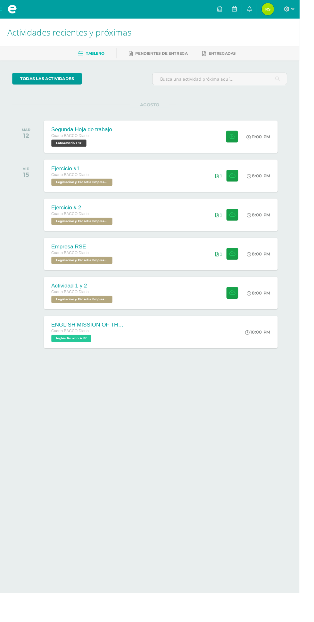
click at [288, 9] on span "Reyna Mishel Mi Perfil" at bounding box center [280, 9] width 15 height 13
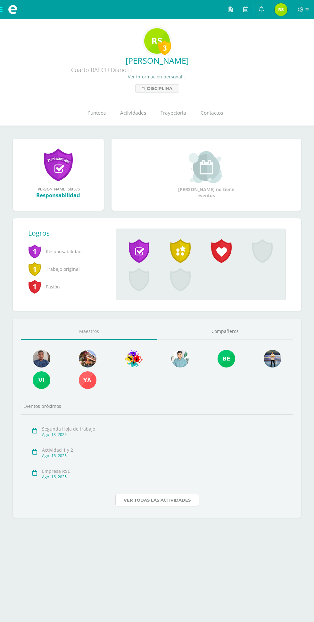
click at [147, 496] on link "Ver todas las actividades" at bounding box center [157, 500] width 84 height 12
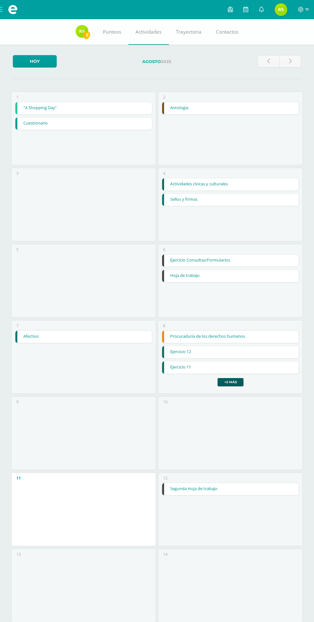
click at [179, 336] on link "Procuraduría de los derechos humanos" at bounding box center [230, 337] width 136 height 12
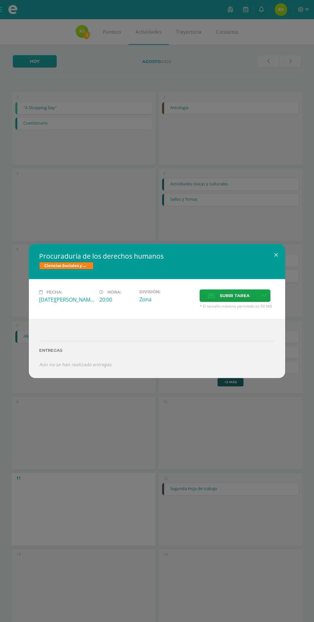
click at [226, 298] on span "Subir tarea" at bounding box center [235, 296] width 30 height 12
click at [0, 0] on input "Subir tarea" at bounding box center [0, 0] width 0 height 0
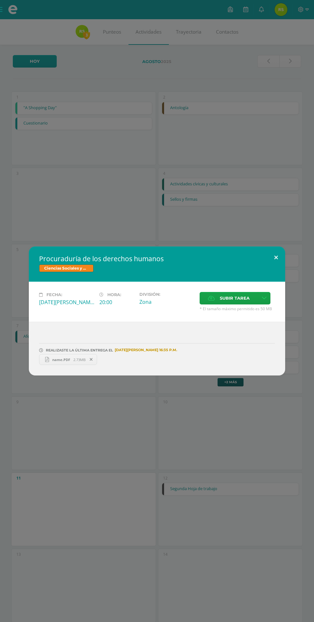
click at [276, 258] on button at bounding box center [276, 258] width 18 height 22
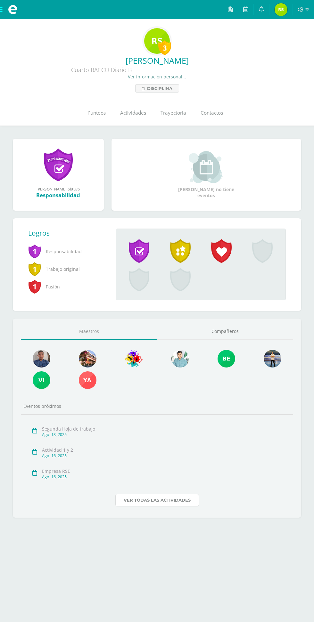
click at [154, 503] on link "Ver todas las actividades" at bounding box center [157, 500] width 84 height 12
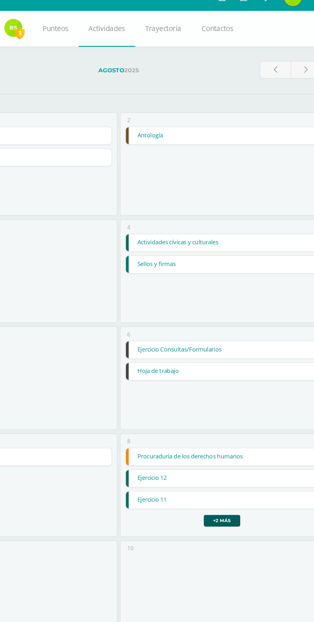
click at [222, 257] on link "Ejercicio Consultas/Formularios" at bounding box center [230, 261] width 136 height 12
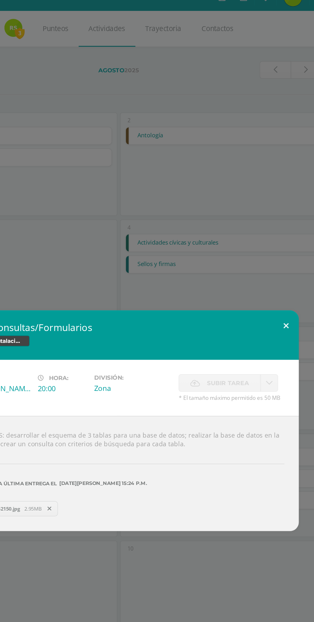
click at [269, 239] on button at bounding box center [276, 243] width 18 height 22
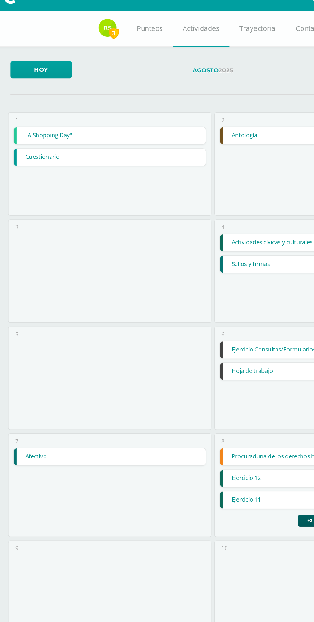
click at [44, 106] on link ""A Shopping Day"" at bounding box center [83, 108] width 136 height 12
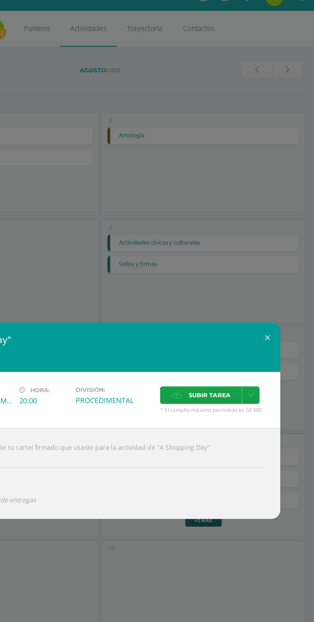
click at [220, 290] on span "Subir tarea" at bounding box center [235, 293] width 30 height 12
click at [0, 0] on input "Subir tarea" at bounding box center [0, 0] width 0 height 0
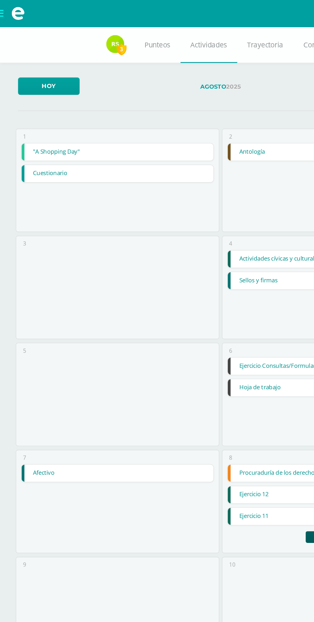
click at [69, 110] on link ""A Shopping Day"" at bounding box center [83, 108] width 136 height 12
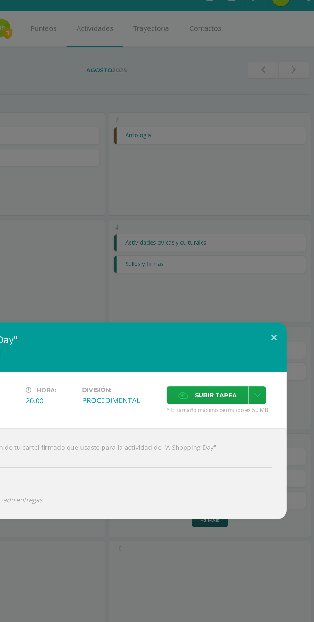
click at [232, 299] on span "Subir tarea" at bounding box center [235, 293] width 30 height 12
click at [0, 0] on input "Subir tarea" at bounding box center [0, 0] width 0 height 0
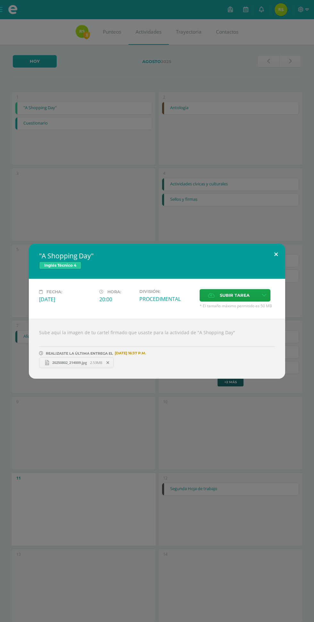
click at [276, 255] on button at bounding box center [276, 255] width 18 height 22
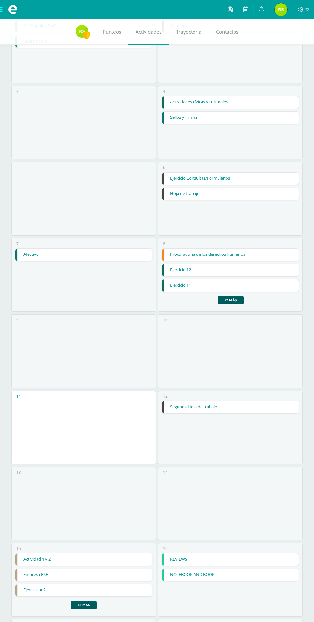
scroll to position [80, 0]
